Goal: Information Seeking & Learning: Learn about a topic

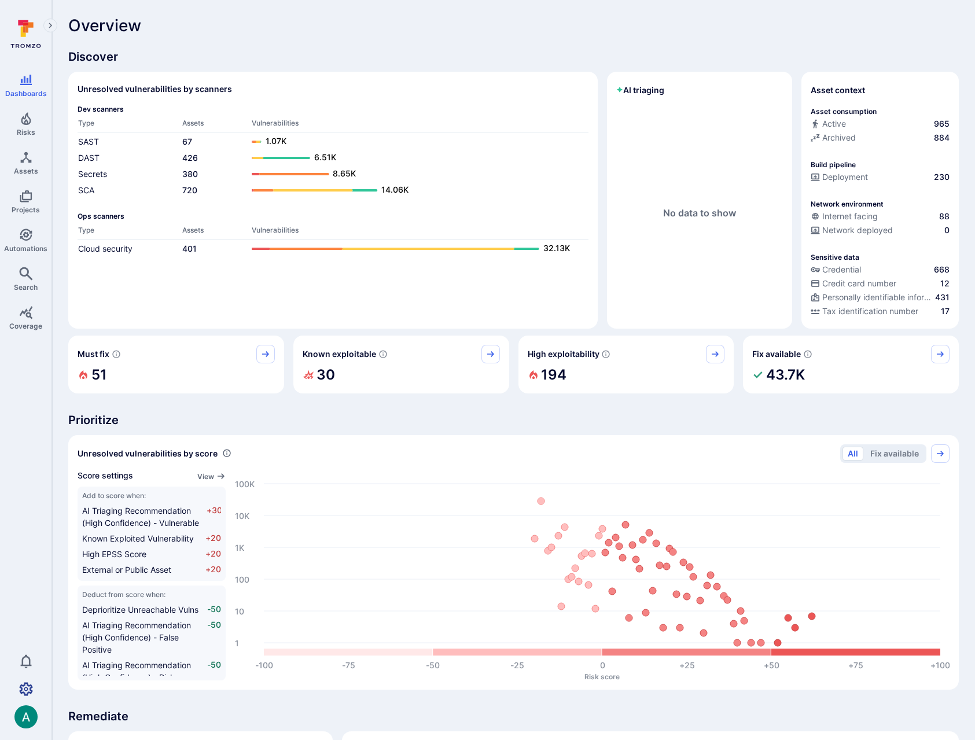
click at [24, 687] on icon "Settings" at bounding box center [26, 689] width 14 height 14
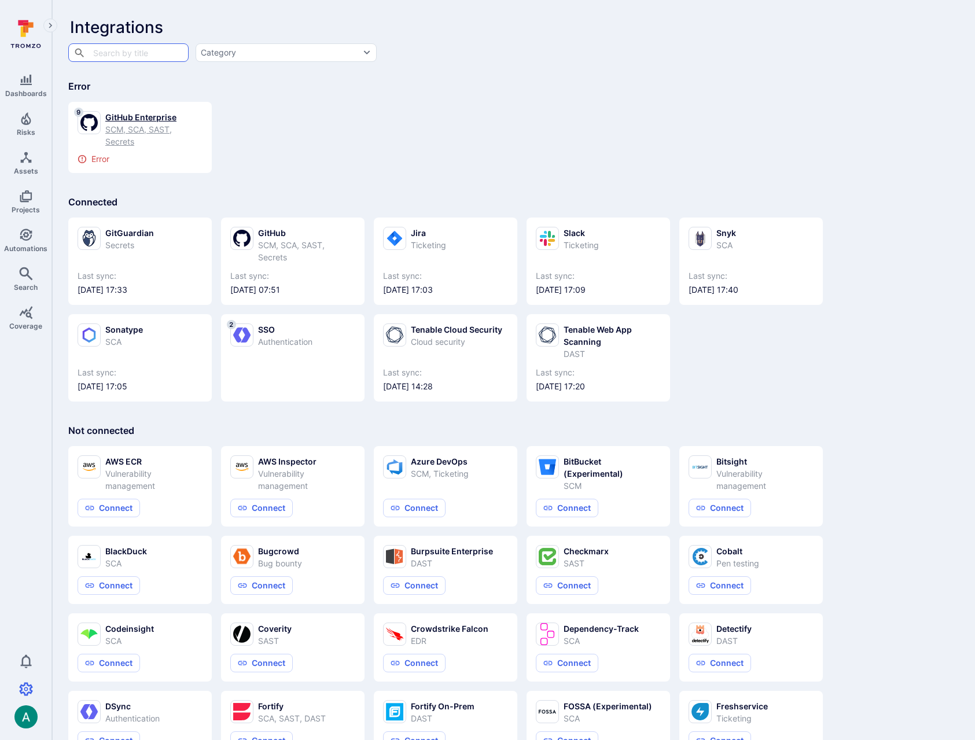
click at [146, 124] on div "SCM, SCA, SAST, Secrets" at bounding box center [153, 135] width 97 height 24
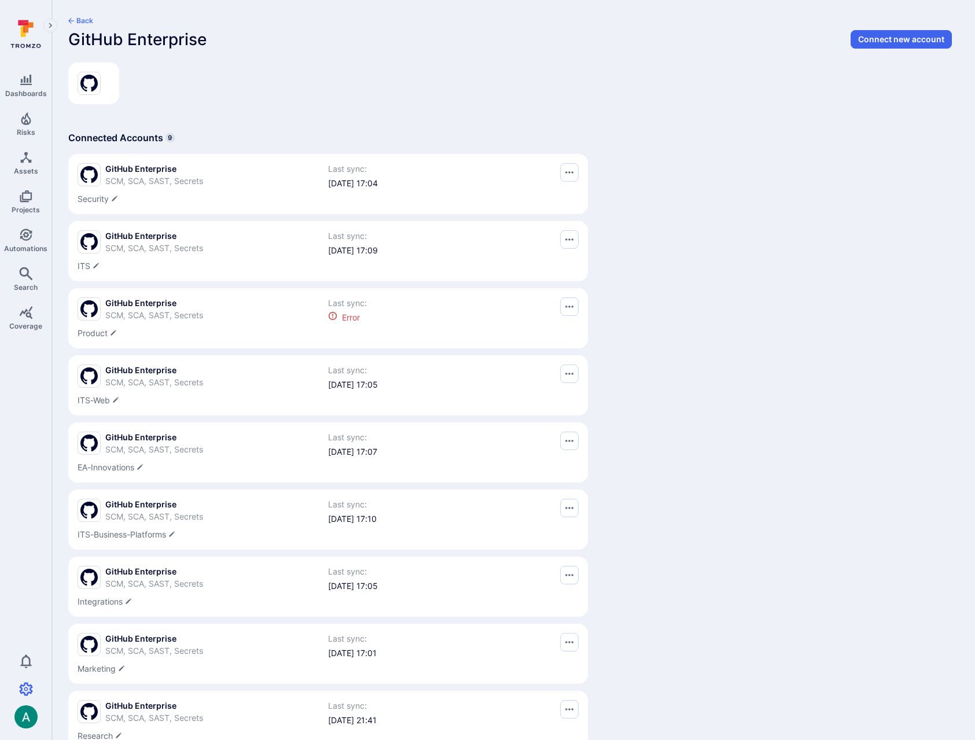
click at [83, 20] on button "Back" at bounding box center [80, 20] width 25 height 9
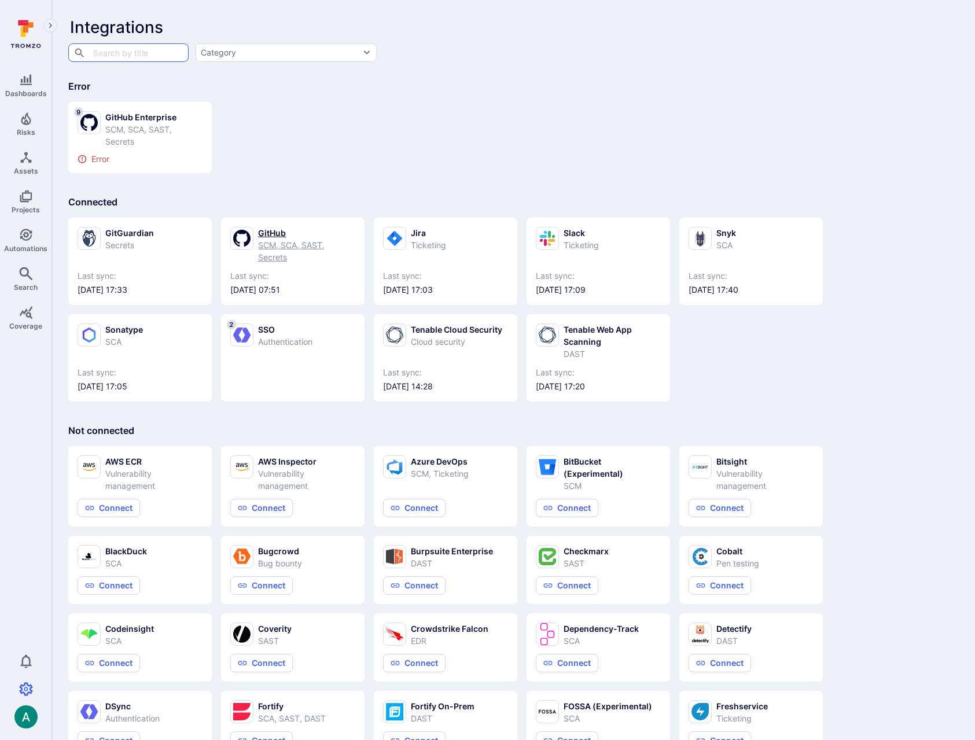
click at [265, 235] on div "GitHub" at bounding box center [306, 233] width 97 height 12
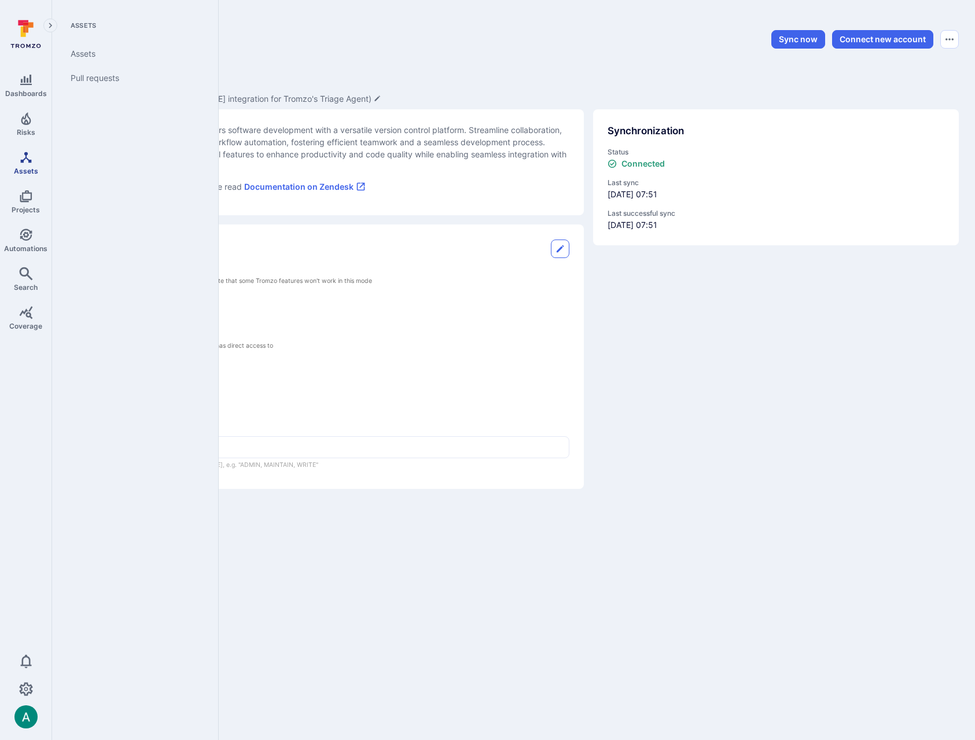
click at [26, 164] on link "Assets" at bounding box center [25, 163] width 51 height 34
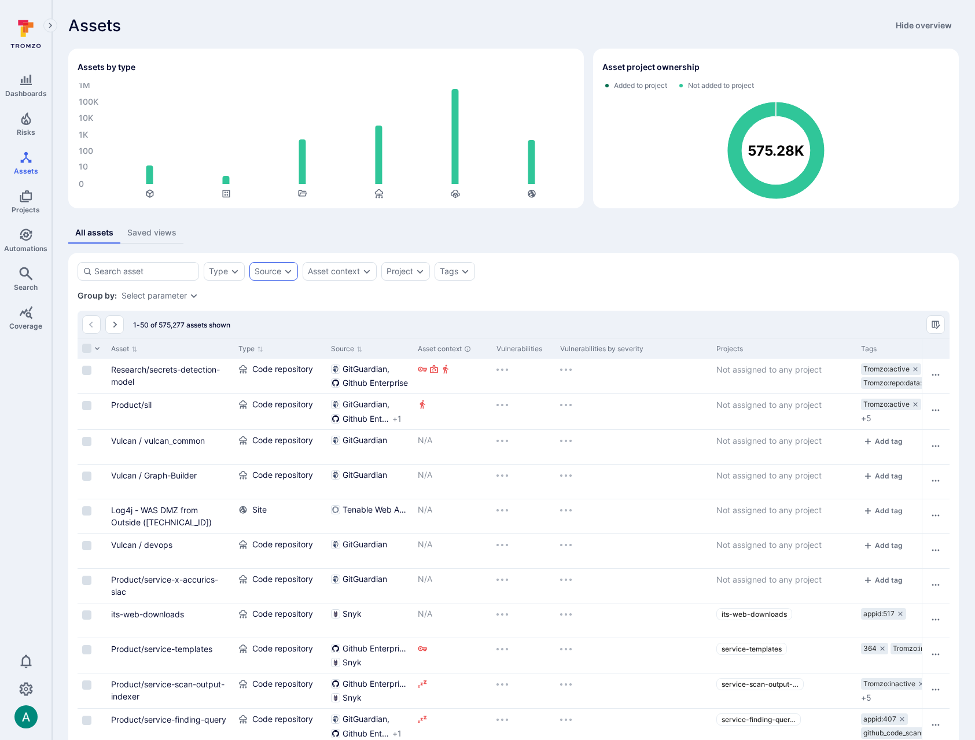
click at [271, 274] on div "Source" at bounding box center [267, 271] width 27 height 9
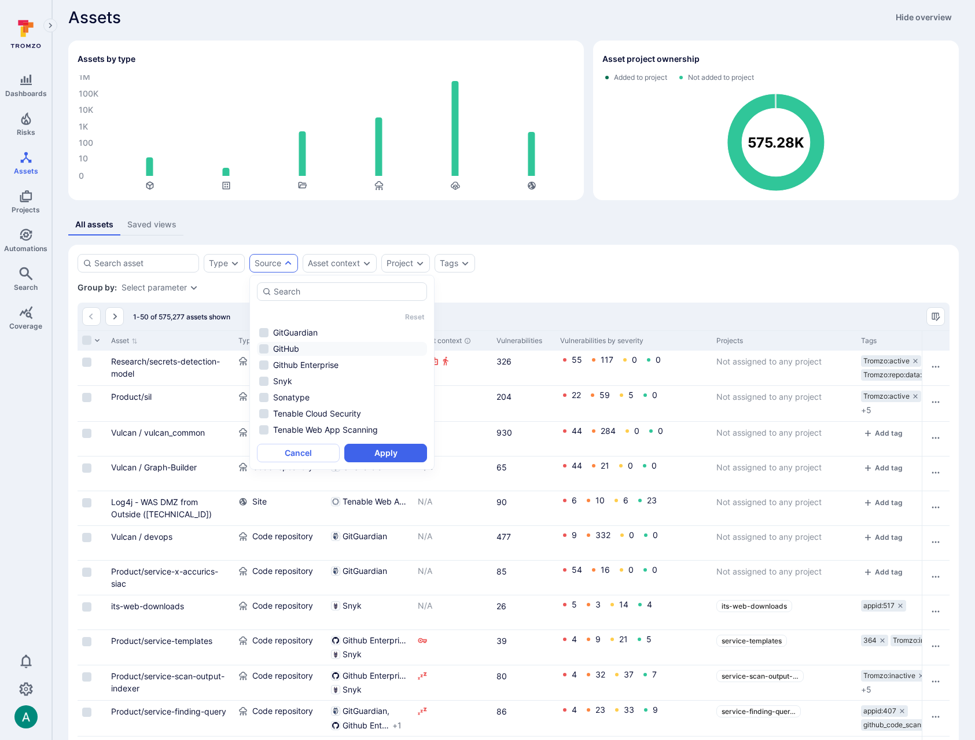
click at [281, 349] on li "GitHub" at bounding box center [342, 349] width 170 height 14
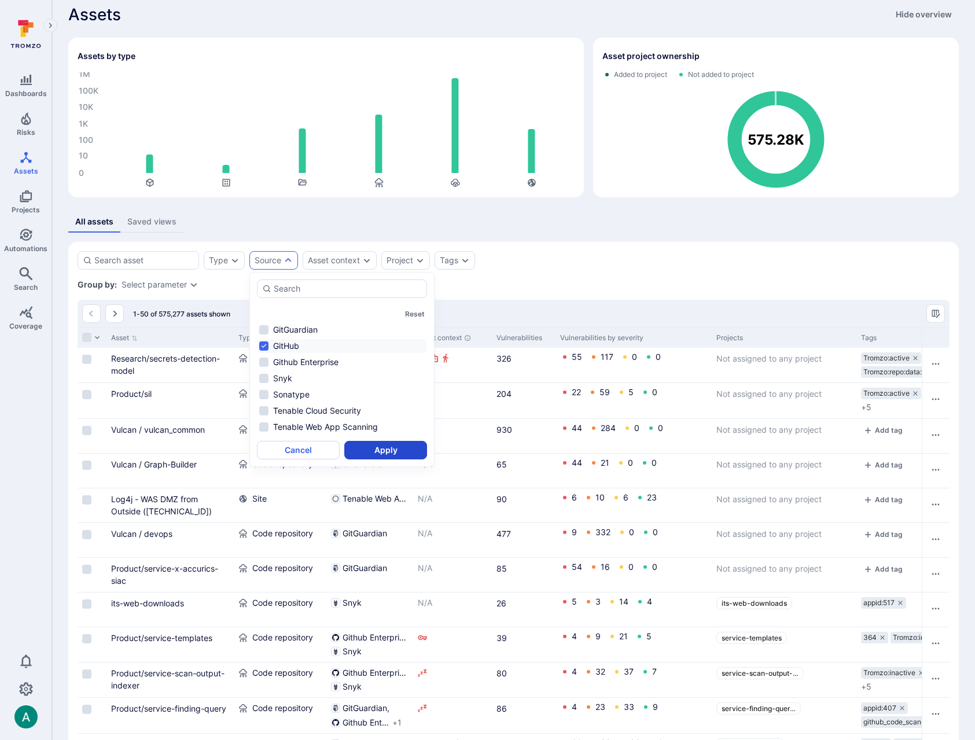
click at [375, 452] on button "Apply" at bounding box center [385, 450] width 83 height 19
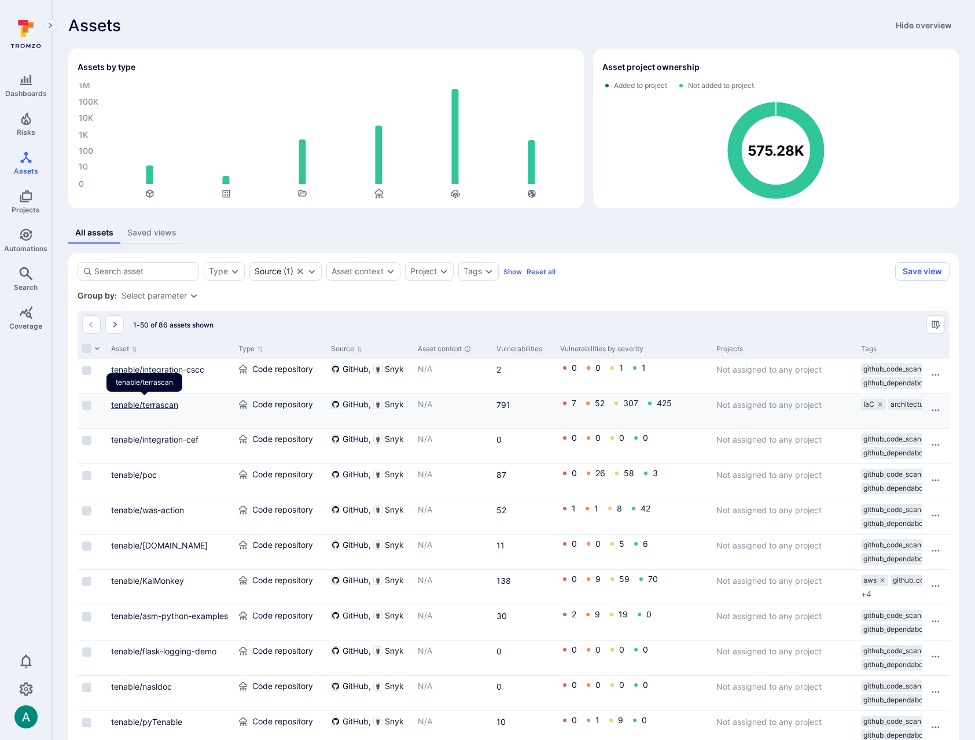
click at [137, 403] on link "tenable/terrascan" at bounding box center [144, 405] width 67 height 10
click at [152, 406] on link "tenable/terrascan" at bounding box center [144, 405] width 67 height 10
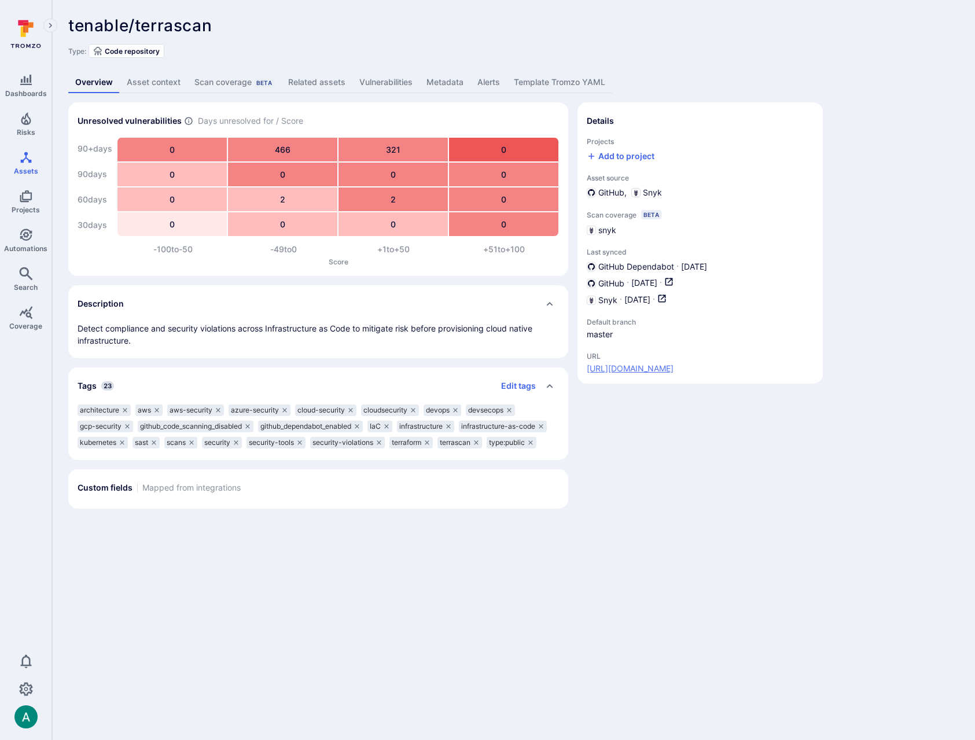
click at [673, 368] on link "https://github.com/tenable/terrascan" at bounding box center [629, 369] width 87 height 12
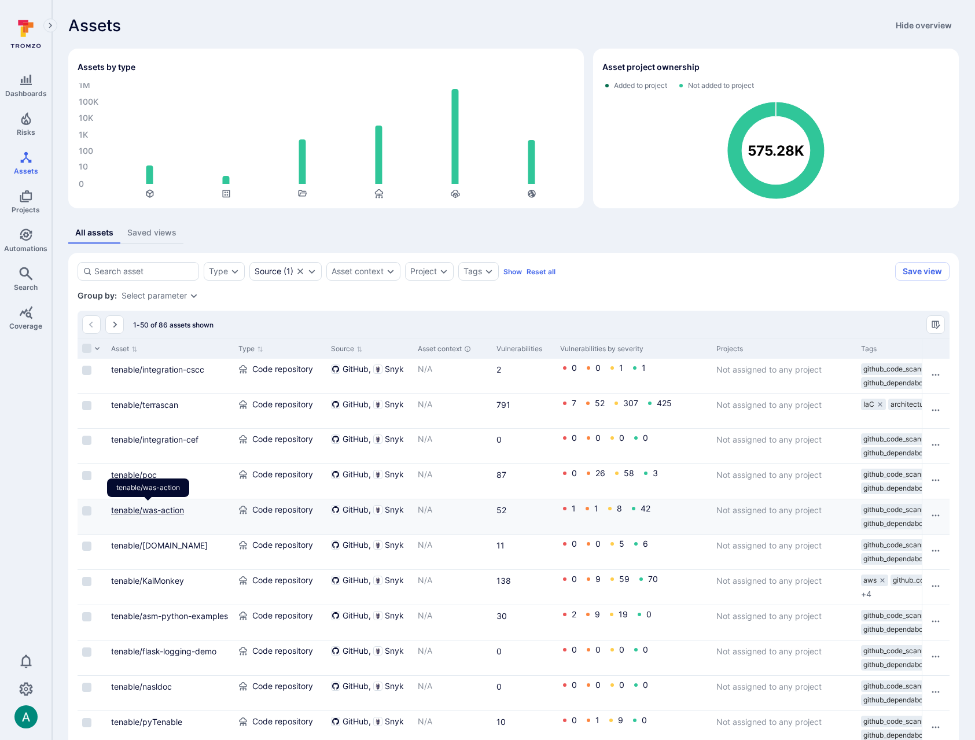
click at [156, 511] on link "tenable/was-action" at bounding box center [147, 510] width 73 height 10
click at [143, 577] on link "tenable/KaiMonkey" at bounding box center [147, 581] width 73 height 10
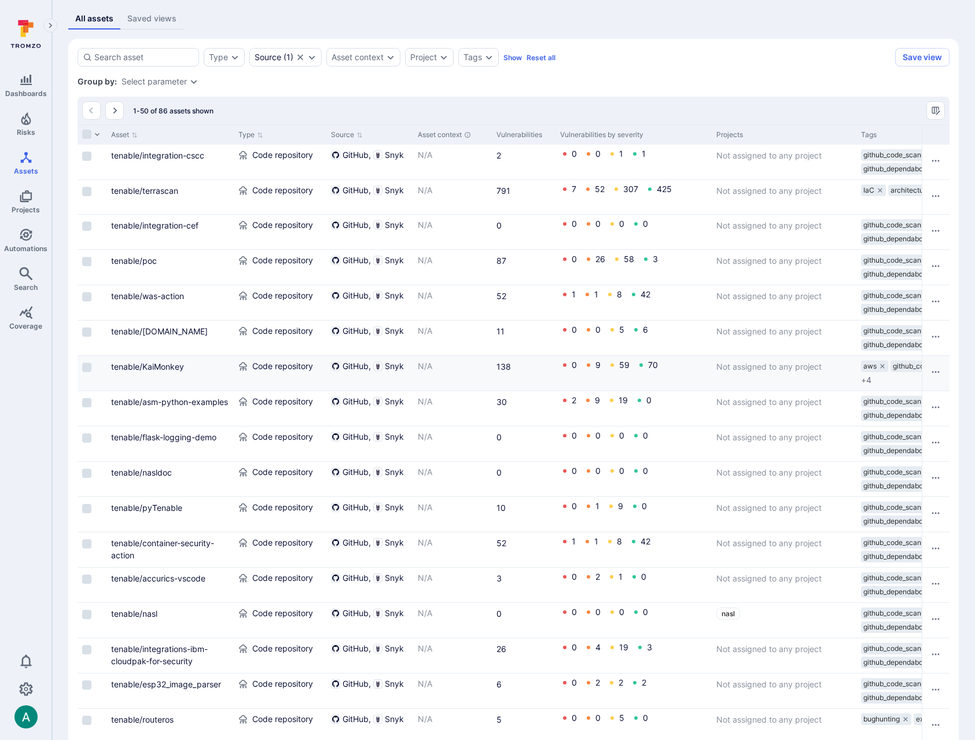
scroll to position [215, 0]
click at [160, 504] on link "tenable/pyTenable" at bounding box center [146, 507] width 71 height 10
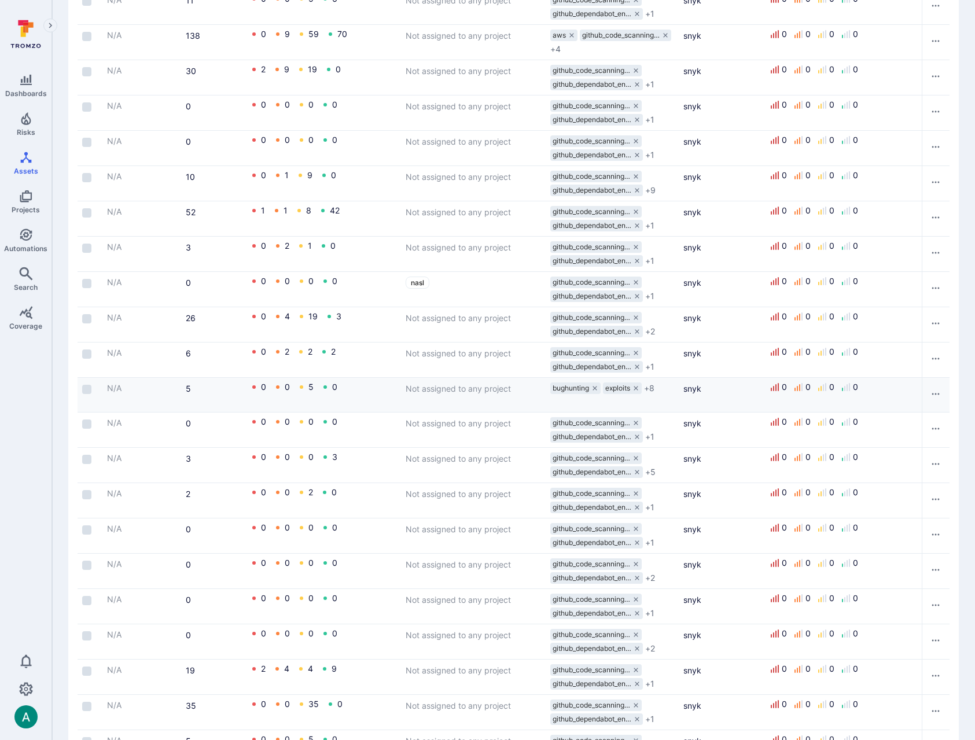
scroll to position [0, 0]
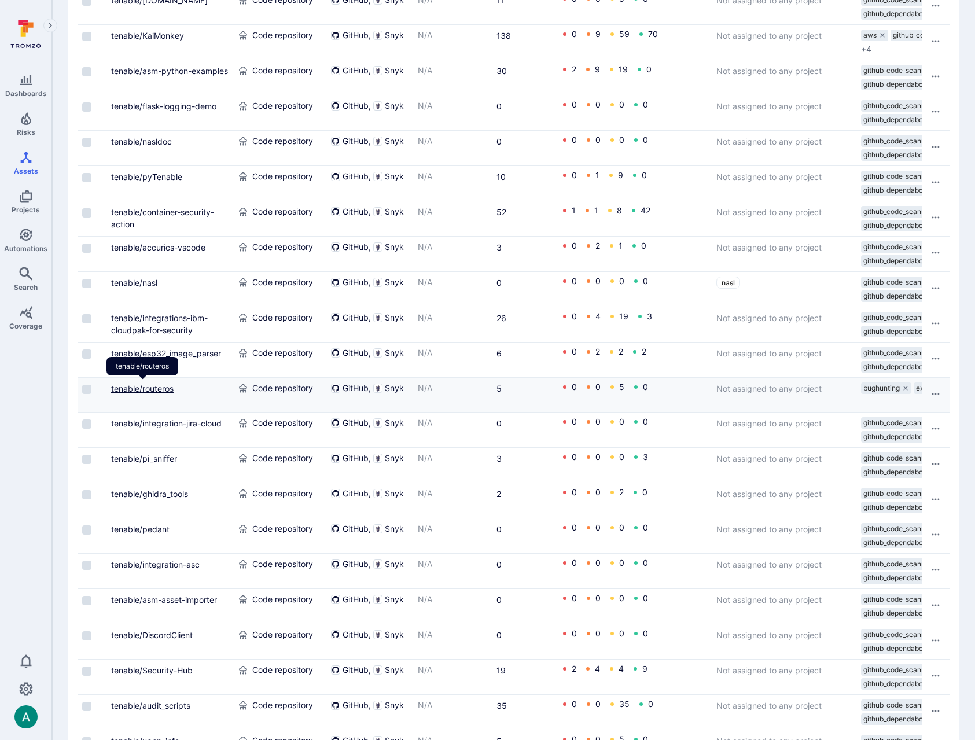
click at [149, 389] on link "tenable/routeros" at bounding box center [142, 388] width 62 height 10
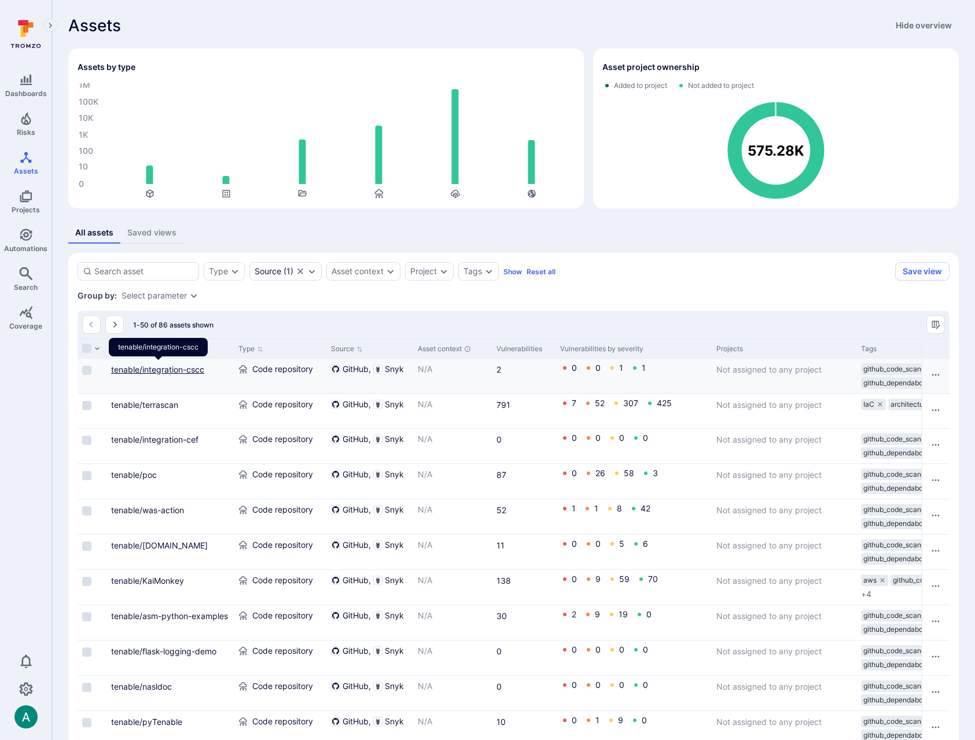
click at [172, 370] on link "tenable/integration-cscc" at bounding box center [157, 369] width 93 height 10
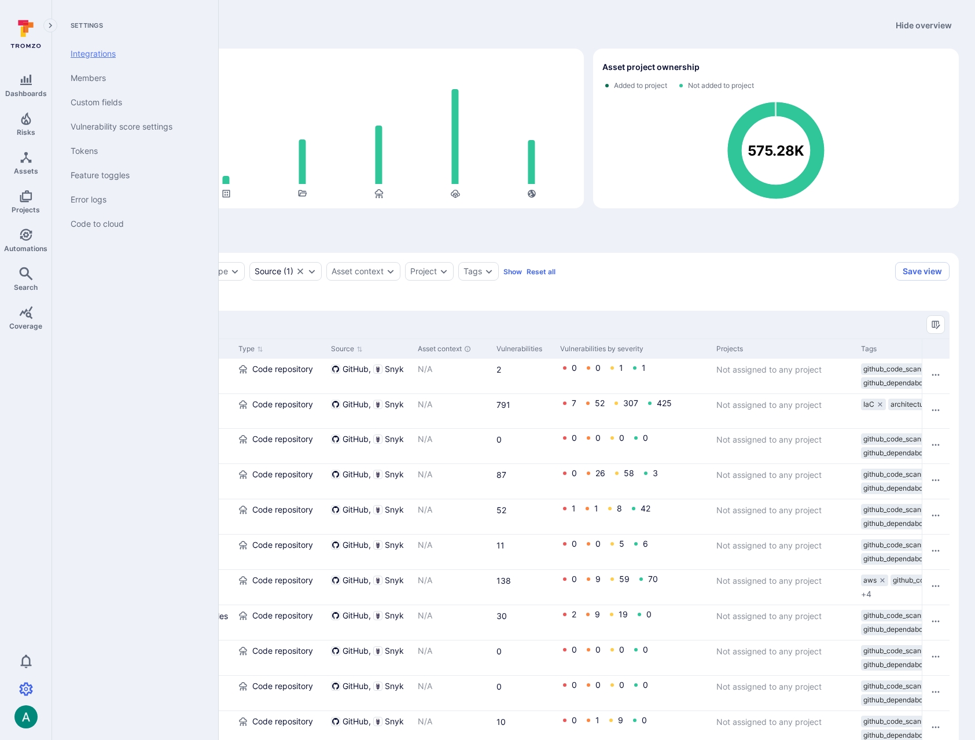
click at [101, 53] on link "Integrations" at bounding box center [132, 54] width 143 height 24
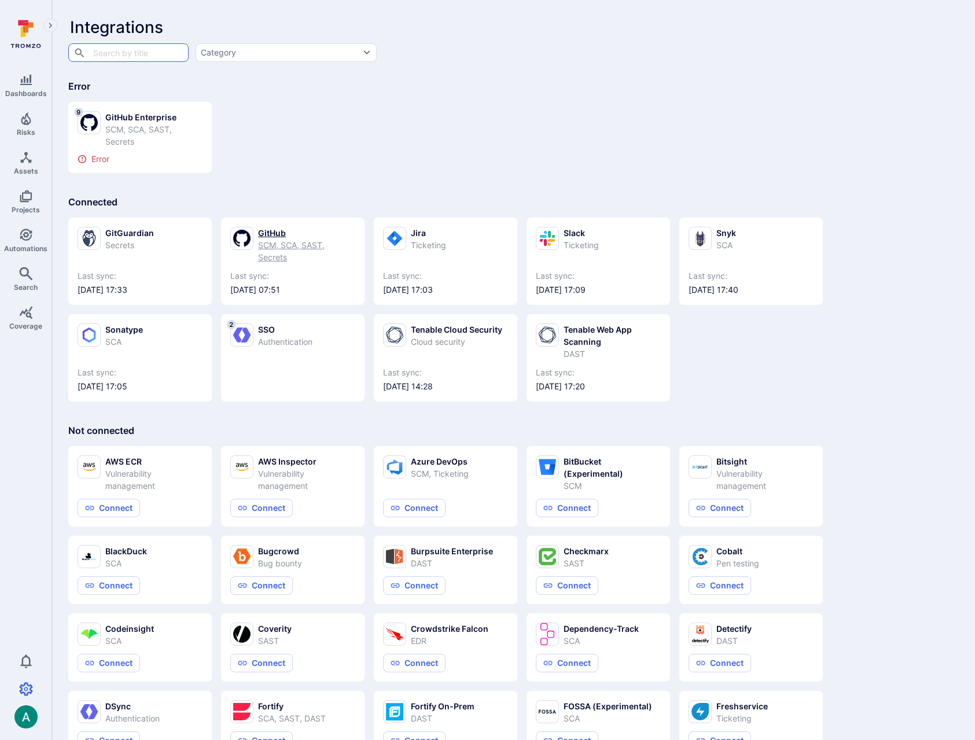
click at [278, 230] on div "GitHub" at bounding box center [306, 233] width 97 height 12
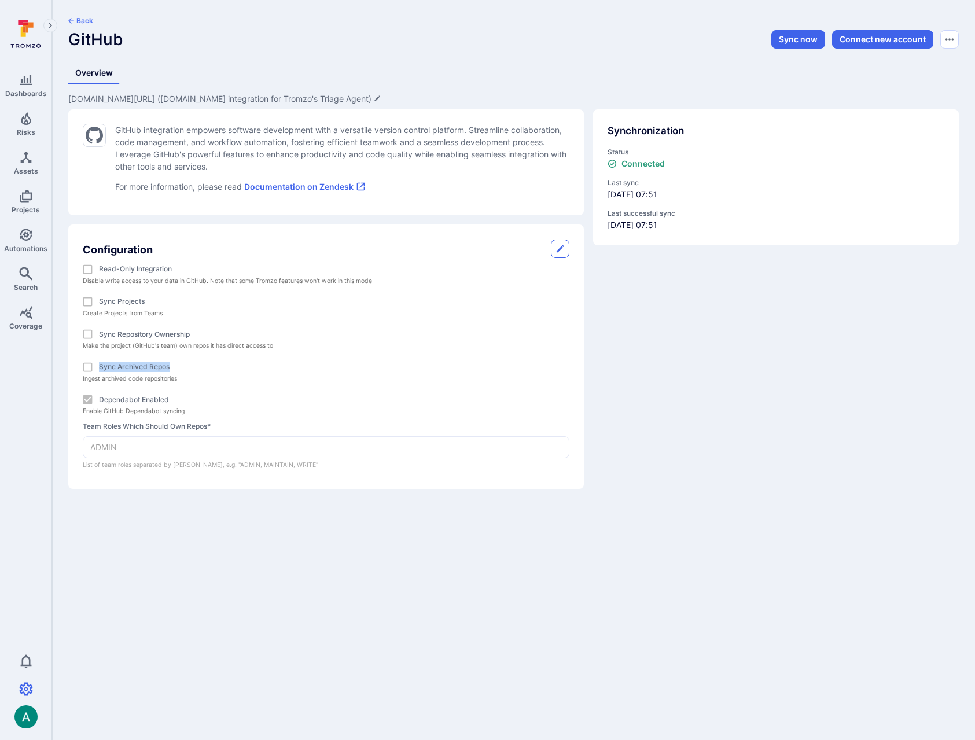
drag, startPoint x: 100, startPoint y: 365, endPoint x: 187, endPoint y: 367, distance: 86.8
click at [187, 367] on label "Sync Archived Repos" at bounding box center [318, 367] width 484 height 23
copy label "Sync Archived Repos"
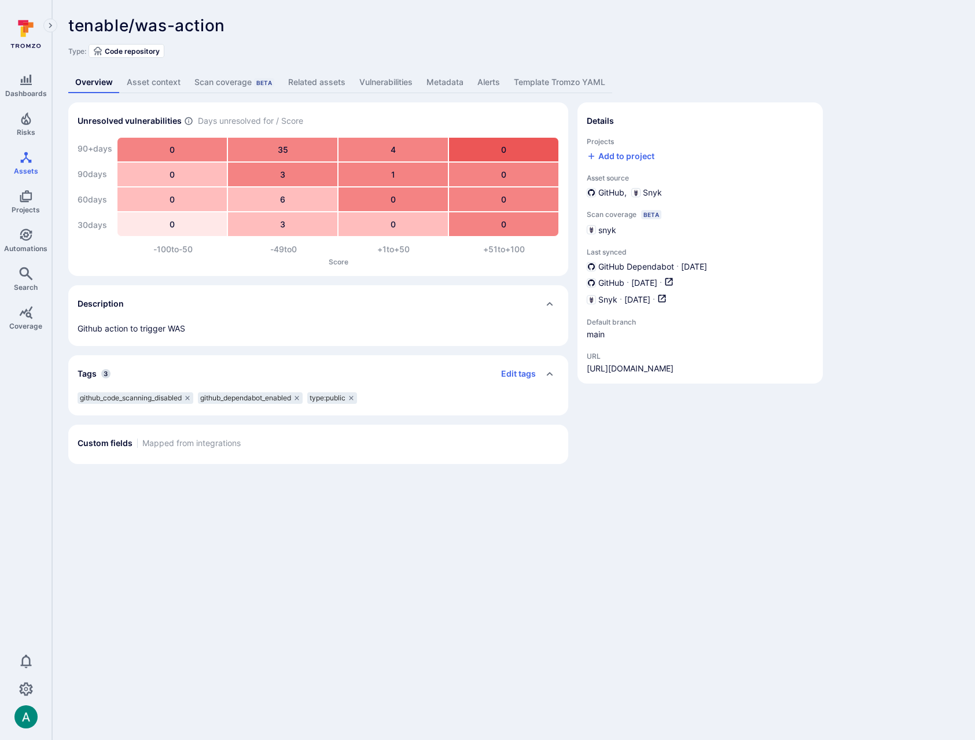
click at [369, 82] on link "Vulnerabilities" at bounding box center [385, 82] width 67 height 21
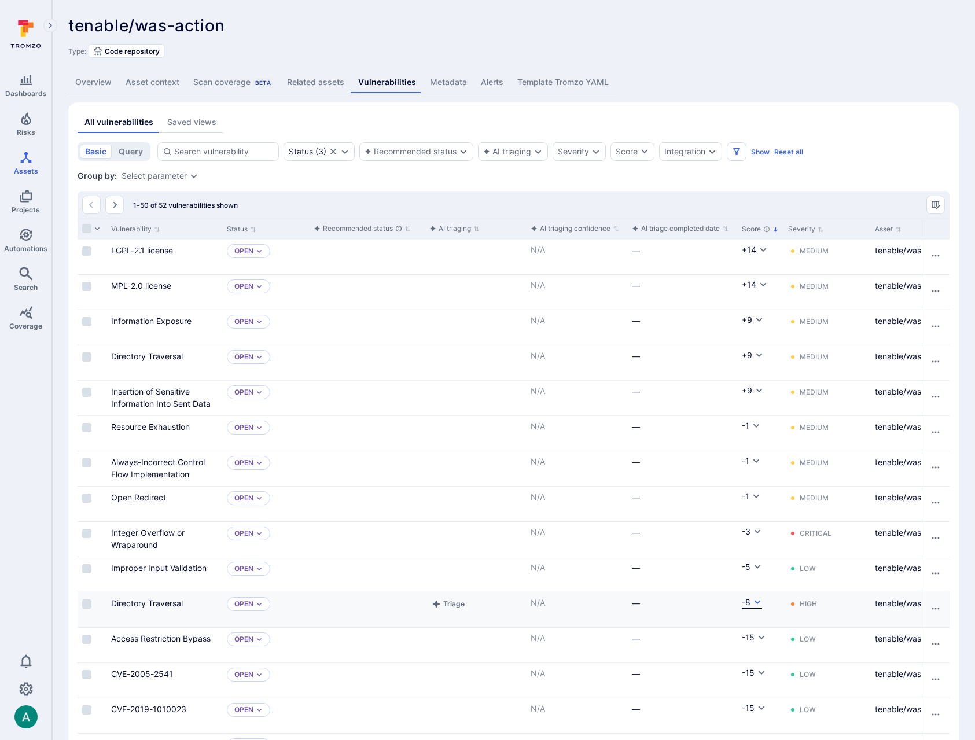
click at [758, 600] on icon "Cell for Score" at bounding box center [757, 601] width 9 height 9
click at [319, 606] on div at bounding box center [487, 370] width 975 height 740
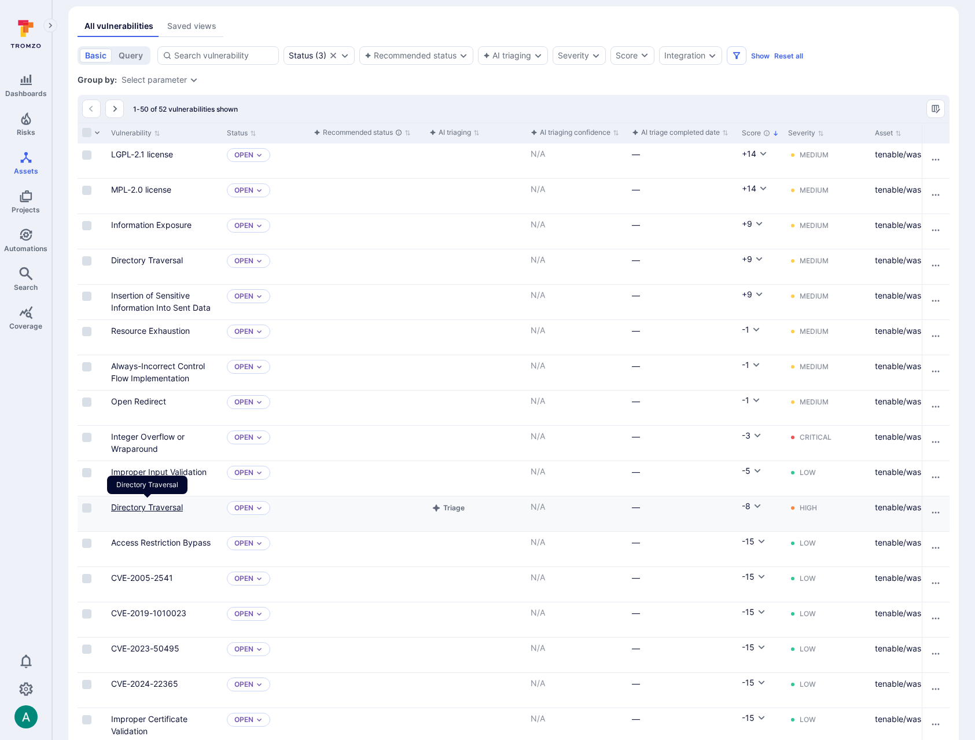
click at [157, 502] on link "Directory Traversal" at bounding box center [147, 507] width 72 height 10
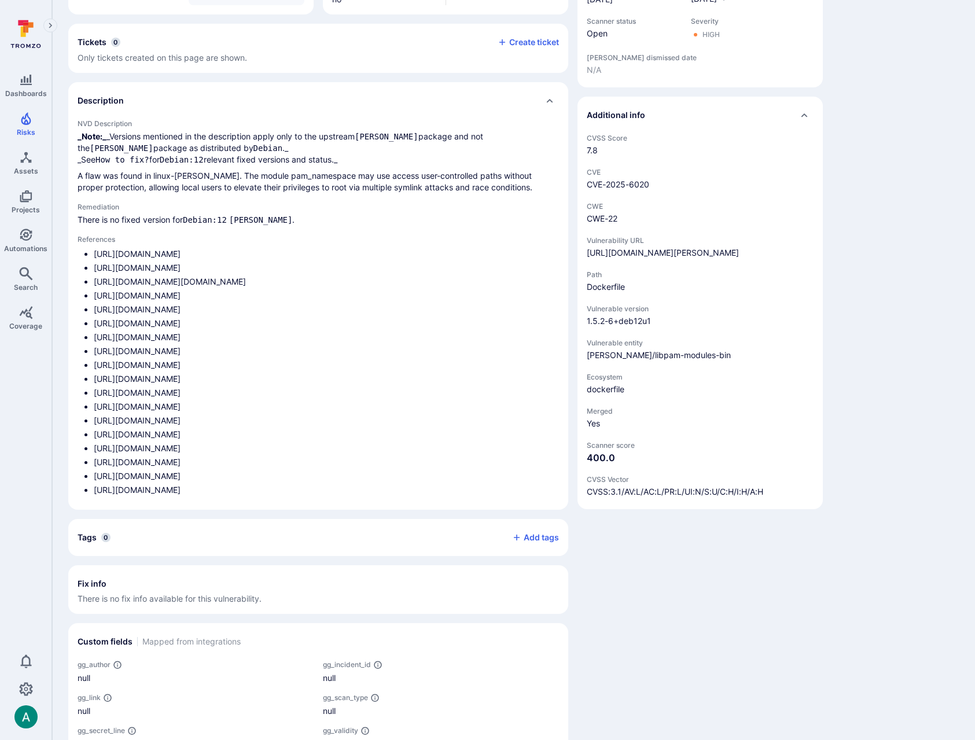
scroll to position [260, 0]
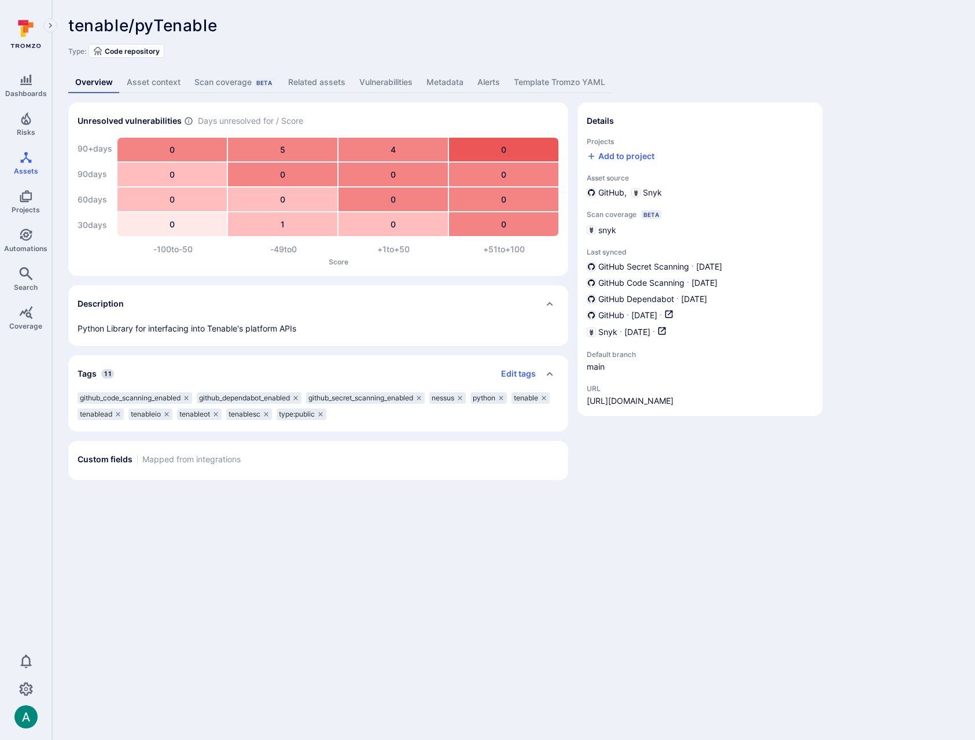
click at [385, 81] on link "Vulnerabilities" at bounding box center [385, 82] width 67 height 21
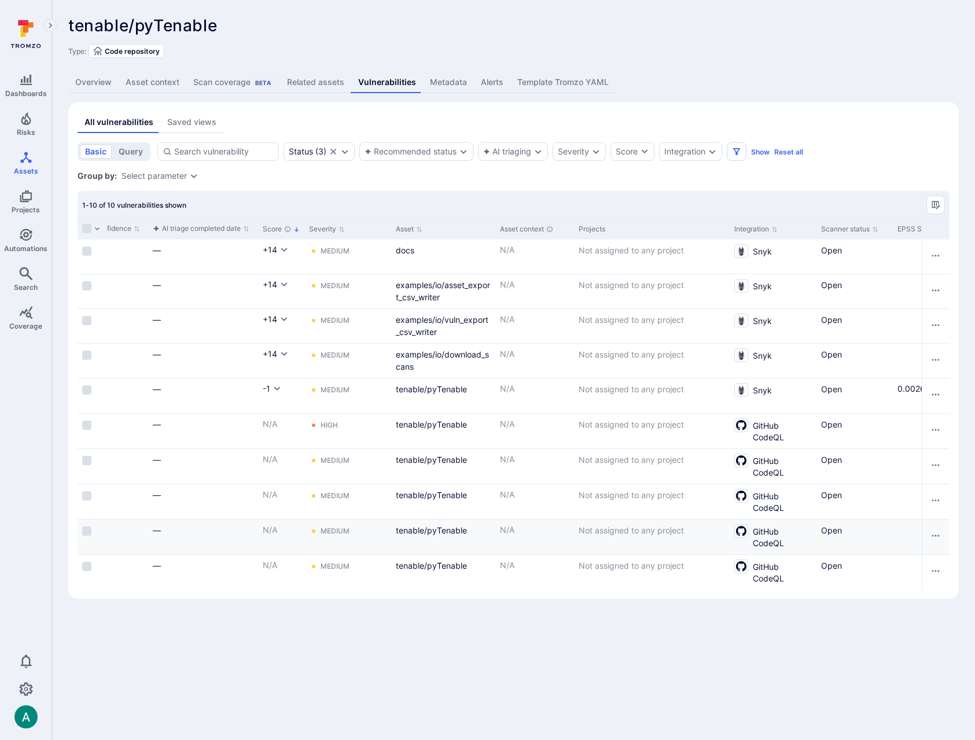
scroll to position [0, 544]
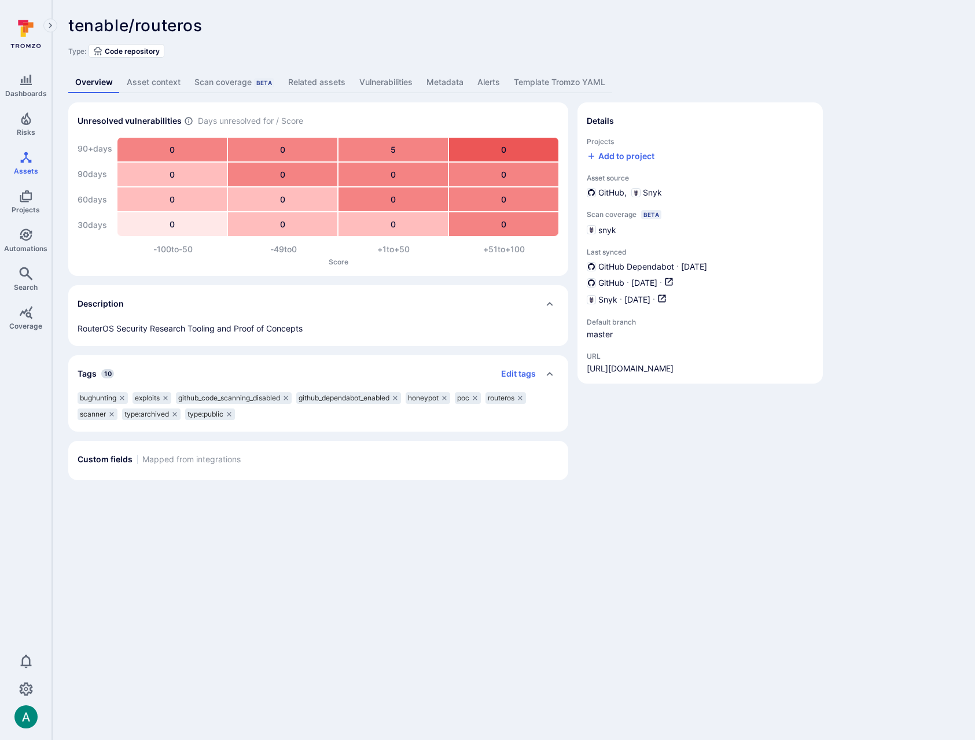
click at [377, 83] on link "Vulnerabilities" at bounding box center [385, 82] width 67 height 21
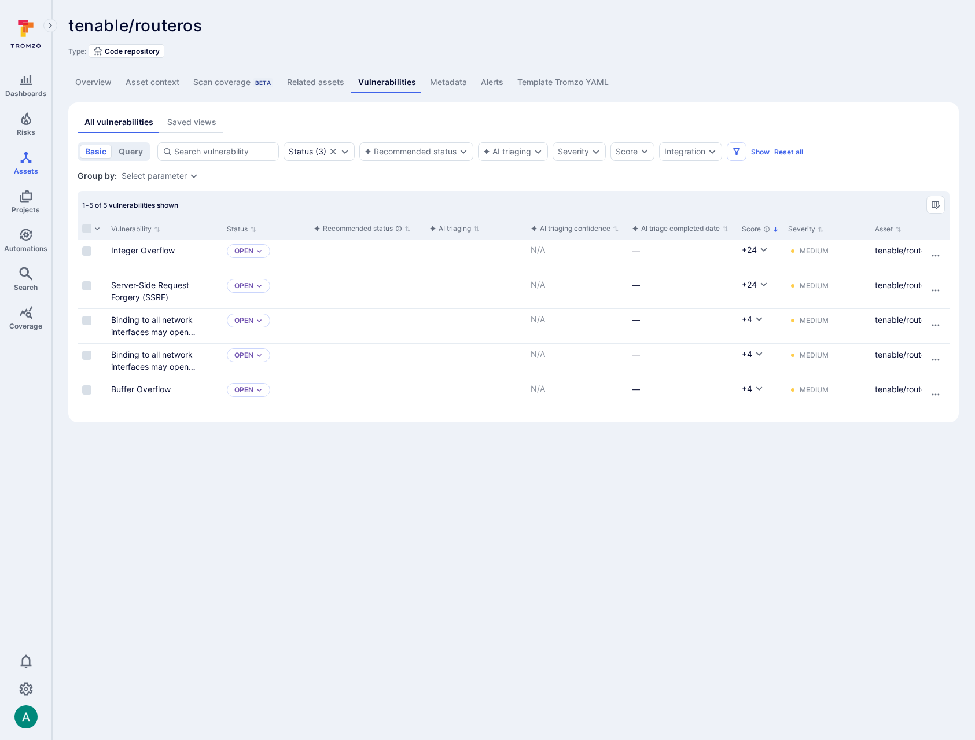
click at [95, 82] on link "Overview" at bounding box center [93, 82] width 50 height 21
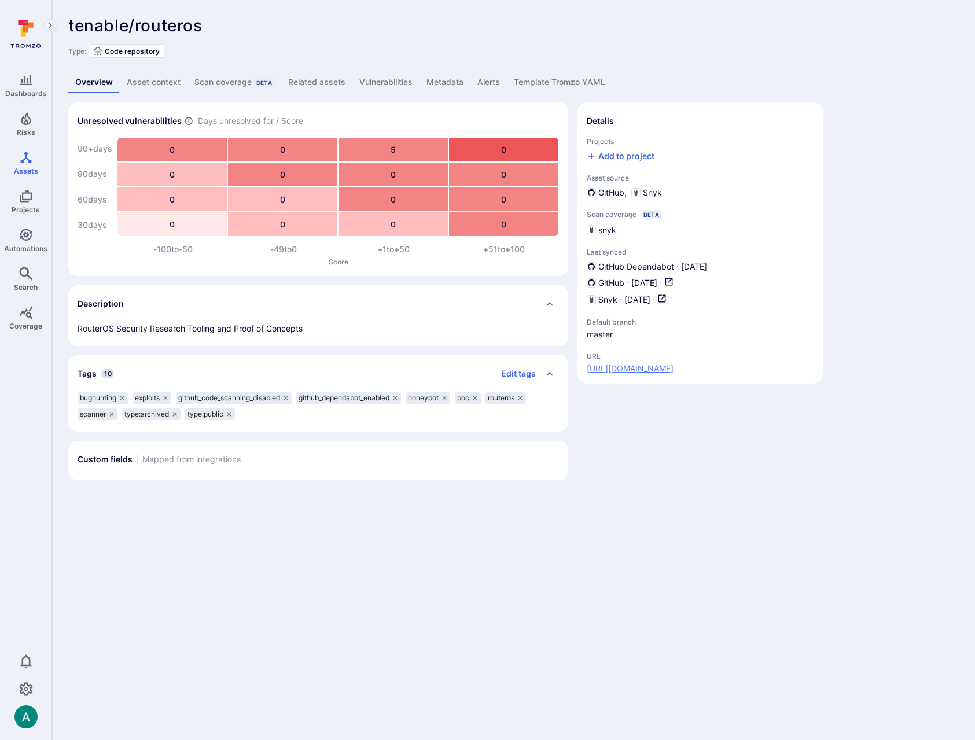
click at [673, 368] on link "https://github.com/tenable/routeros" at bounding box center [629, 369] width 87 height 12
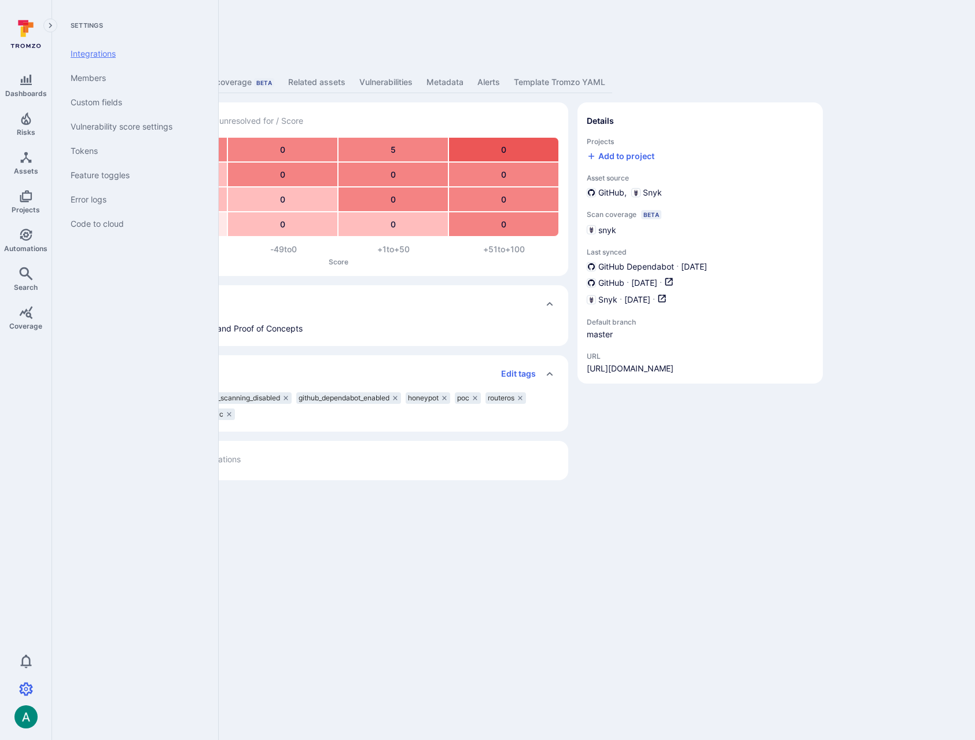
click at [128, 56] on link "Integrations" at bounding box center [132, 54] width 143 height 24
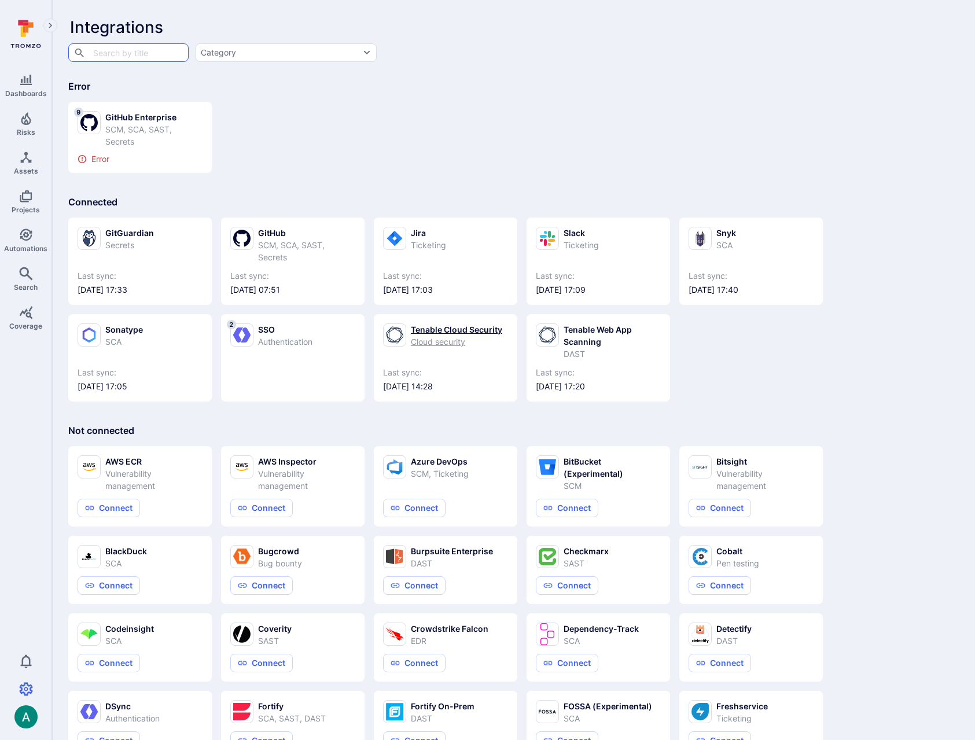
click at [431, 327] on div "Tenable Cloud Security" at bounding box center [456, 329] width 91 height 12
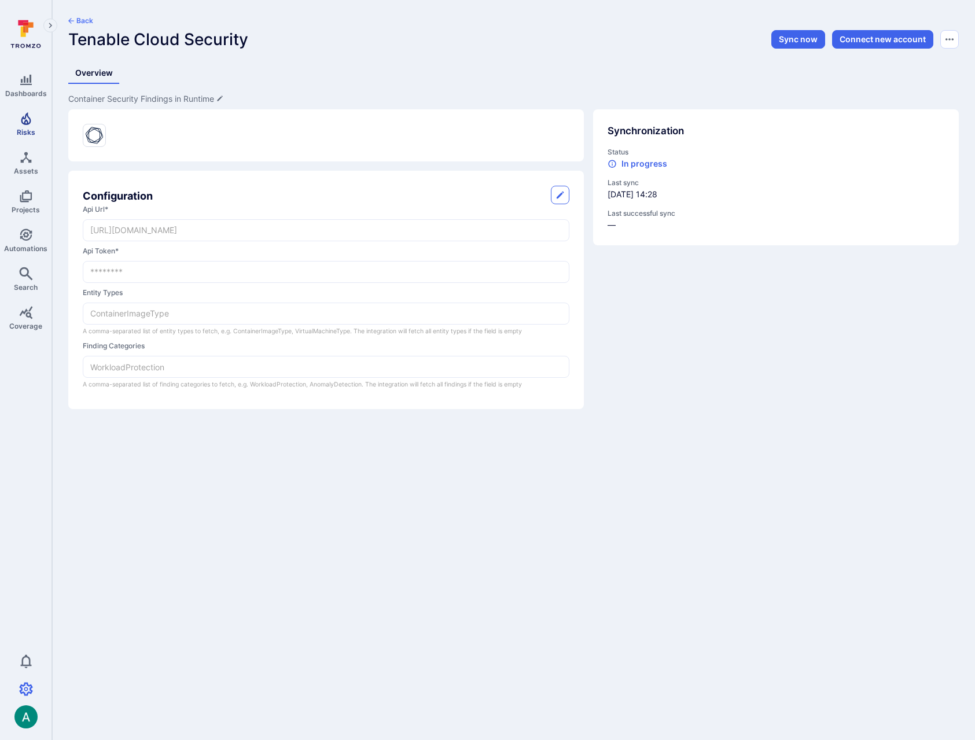
click at [22, 119] on icon "Risks" at bounding box center [26, 118] width 10 height 13
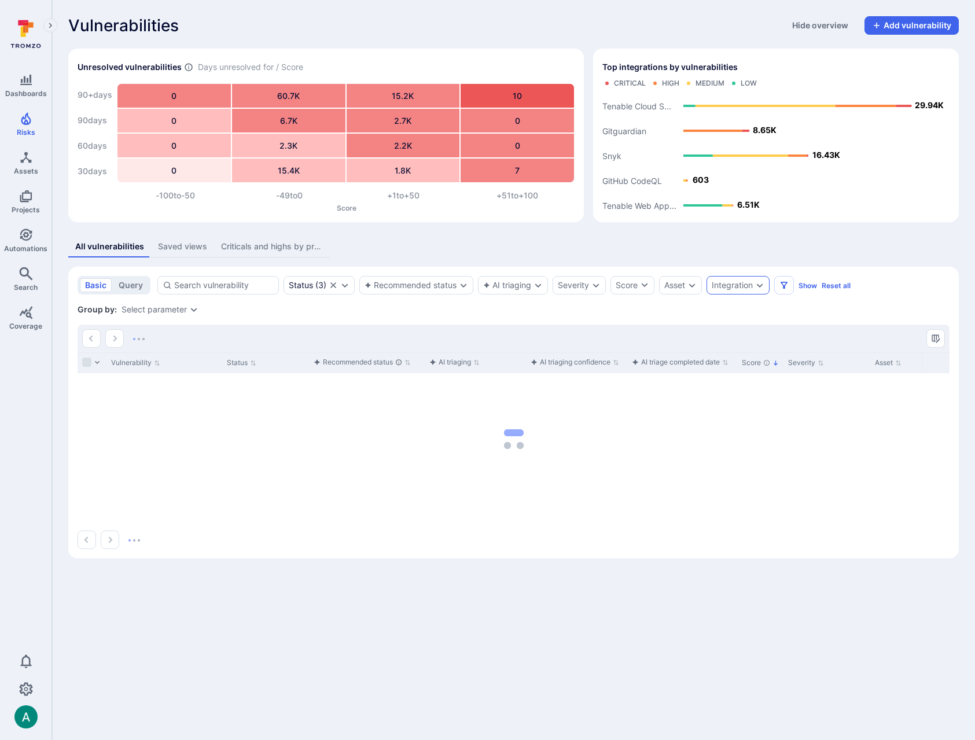
click at [760, 285] on icon "Expand dropdown" at bounding box center [759, 285] width 9 height 9
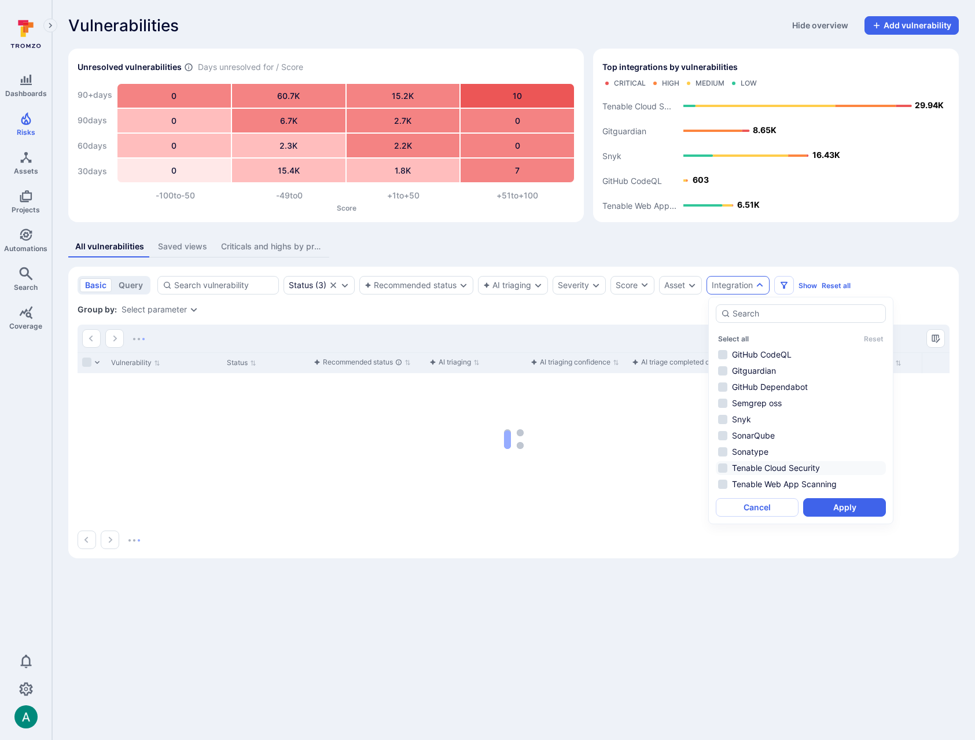
click at [816, 469] on li "Tenable Cloud Security" at bounding box center [800, 468] width 170 height 14
click at [862, 512] on button "Apply" at bounding box center [844, 507] width 83 height 19
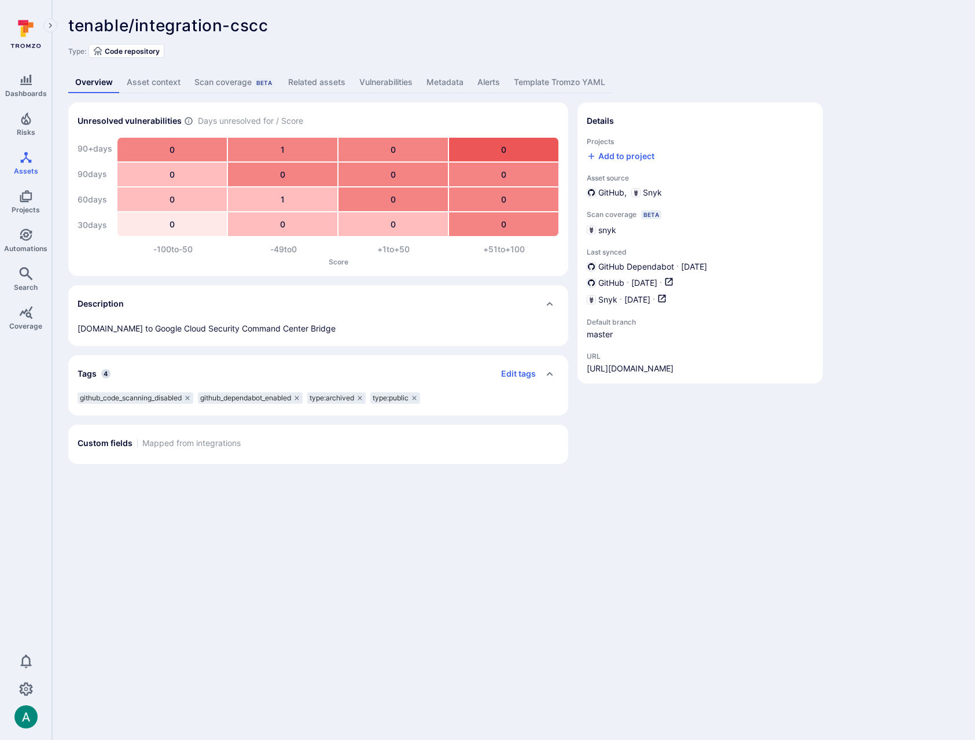
click at [374, 86] on link "Vulnerabilities" at bounding box center [385, 82] width 67 height 21
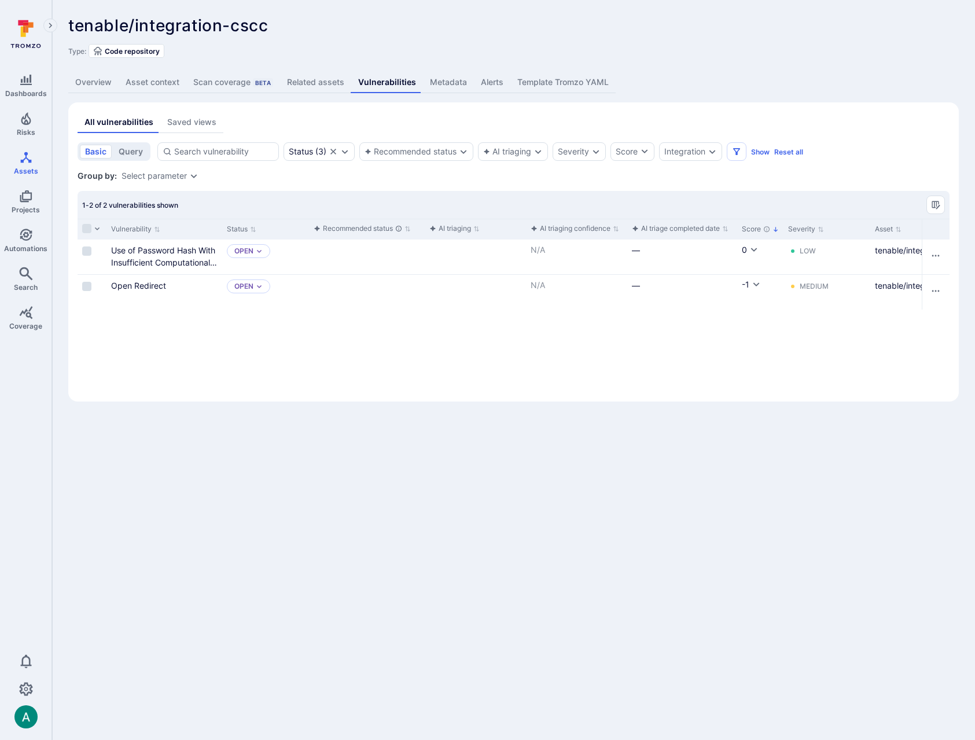
click at [607, 108] on section "All vulnerabilities Saved views basic query Status ( 3 ) Recommended status AI …" at bounding box center [513, 251] width 890 height 299
